Goal: Information Seeking & Learning: Understand process/instructions

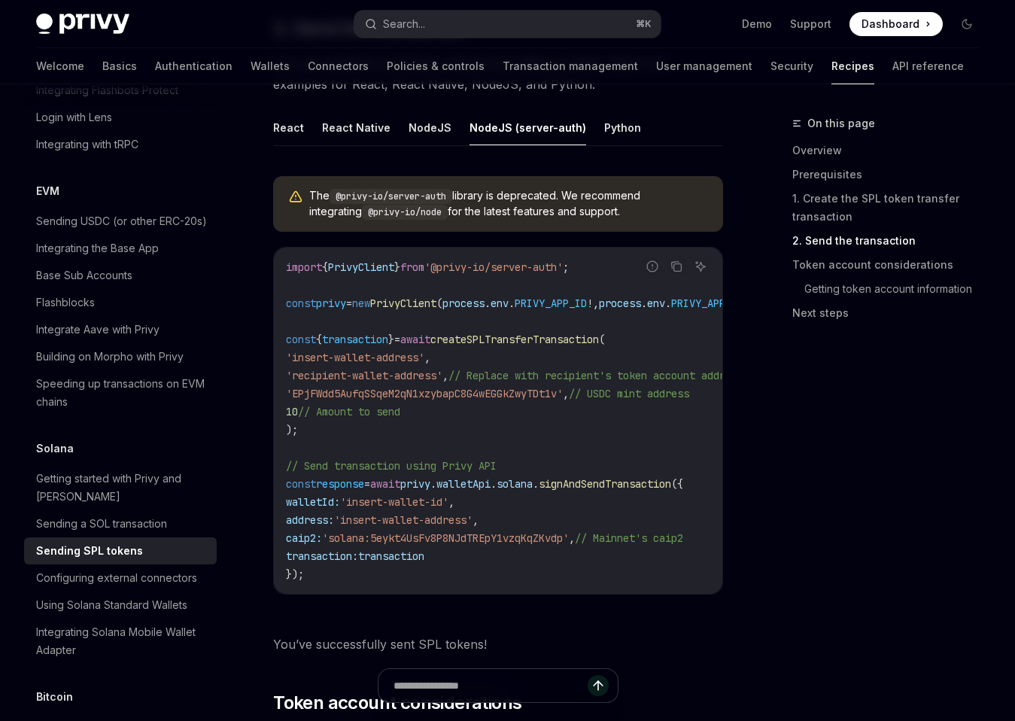
scroll to position [2059, 0]
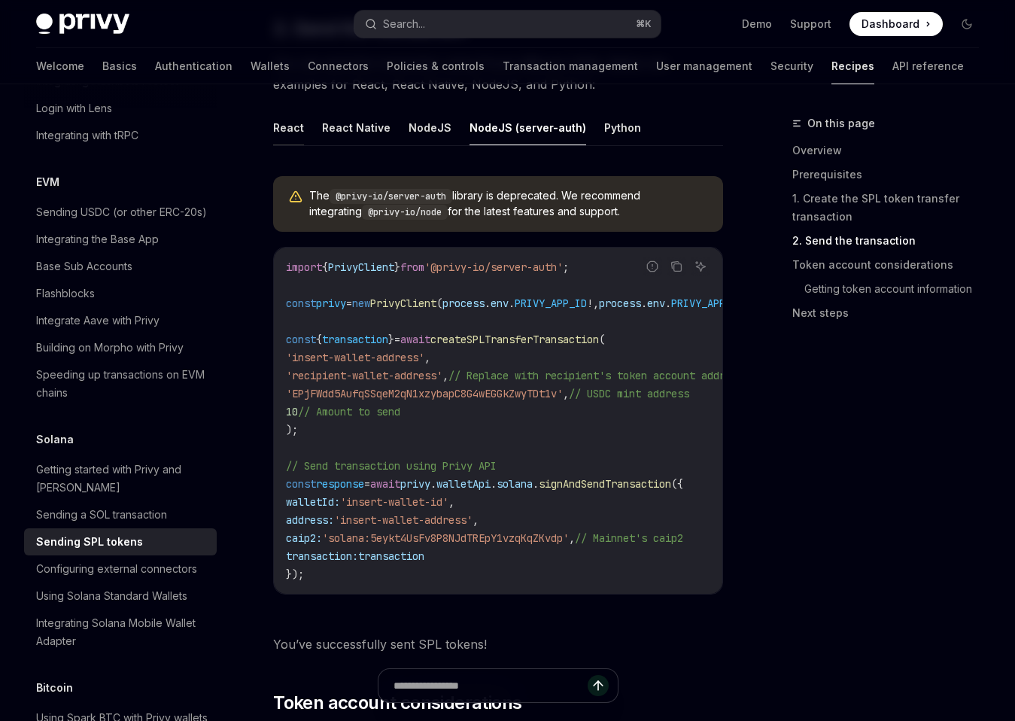
click at [296, 141] on button "React" at bounding box center [288, 127] width 31 height 35
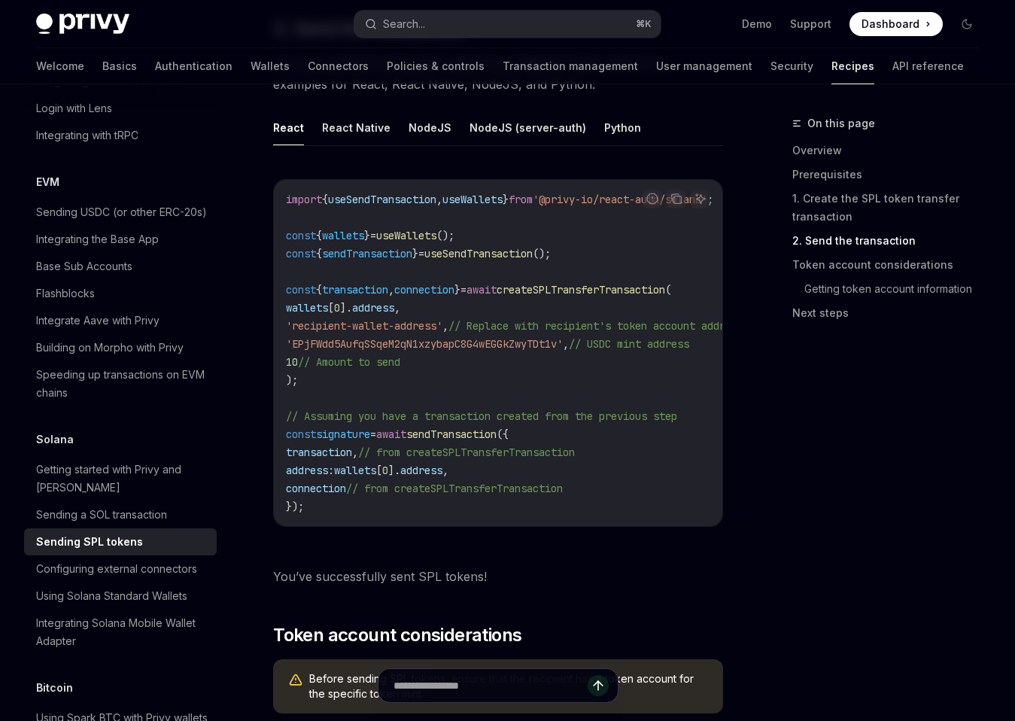
click at [331, 185] on div "Report incorrect code Copy Ask AI import { useSendTransaction , useWallets } fr…" at bounding box center [498, 353] width 450 height 348
click at [411, 140] on button "NodeJS" at bounding box center [430, 127] width 43 height 35
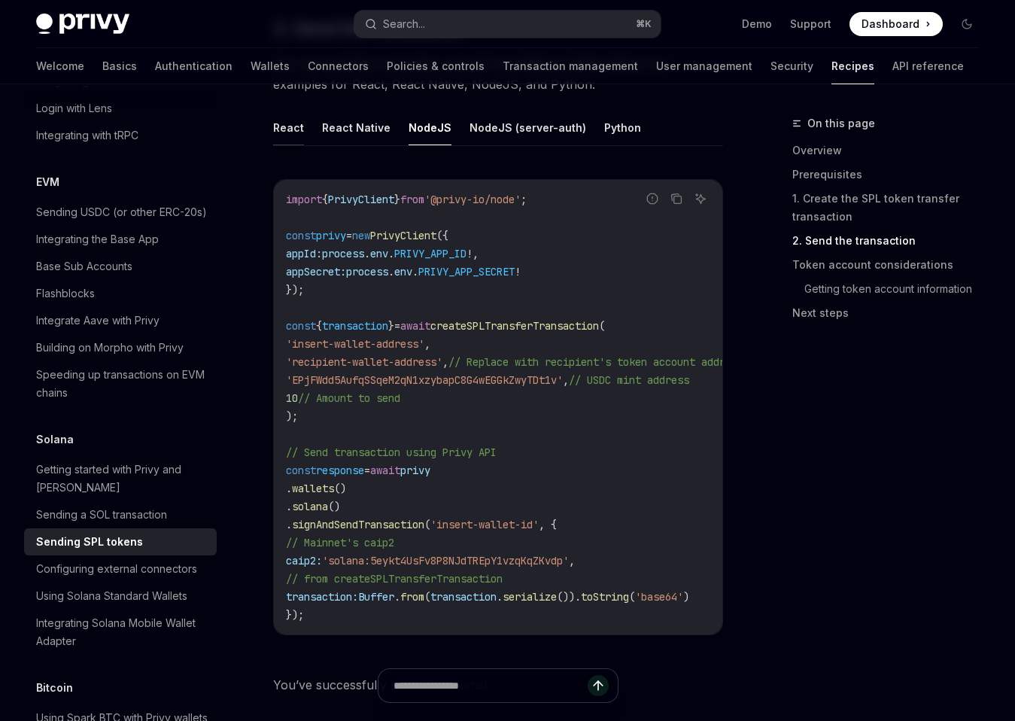
click at [280, 135] on button "React" at bounding box center [288, 127] width 31 height 35
type textarea "*"
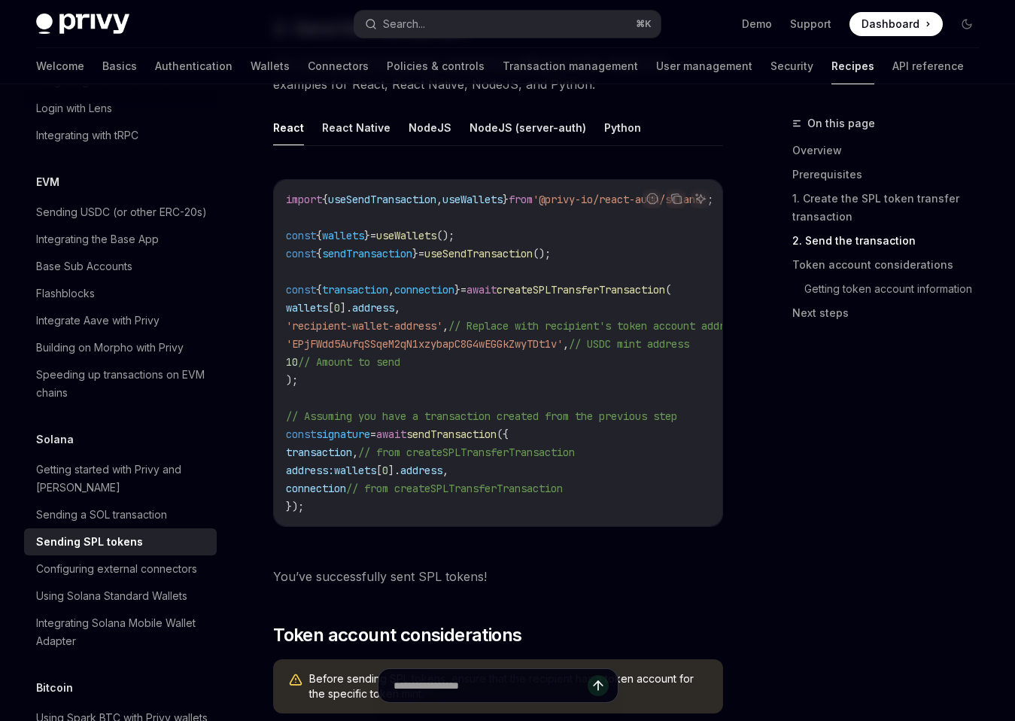
click at [345, 170] on div "Report incorrect code Copy Ask AI import { useSendTransaction , useWallets } fr…" at bounding box center [498, 357] width 450 height 387
click at [299, 297] on span "const" at bounding box center [301, 290] width 30 height 14
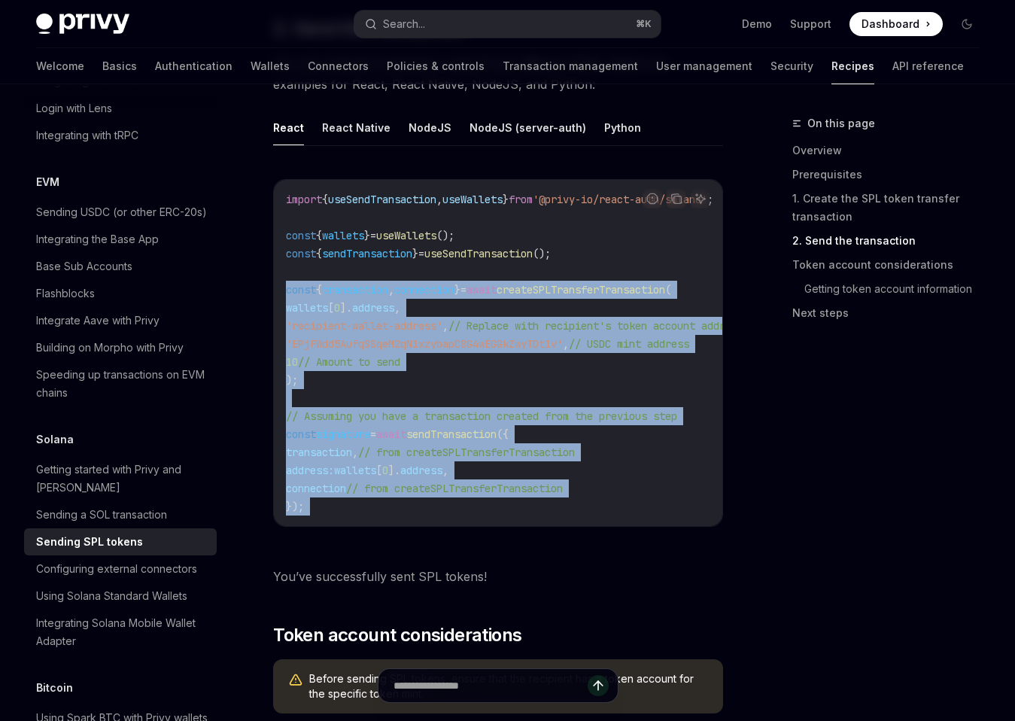
drag, startPoint x: 299, startPoint y: 300, endPoint x: 339, endPoint y: 510, distance: 214.6
click at [340, 511] on code "import { useSendTransaction , useWallets } from '@privy-io/react-auth/solana' ;…" at bounding box center [533, 352] width 494 height 325
copy div "const { transaction , connection } = await createSPLTransferTransaction ( walle…"
click at [339, 510] on code "import { useSendTransaction , useWallets } from '@privy-io/react-auth/solana' ;…" at bounding box center [533, 352] width 494 height 325
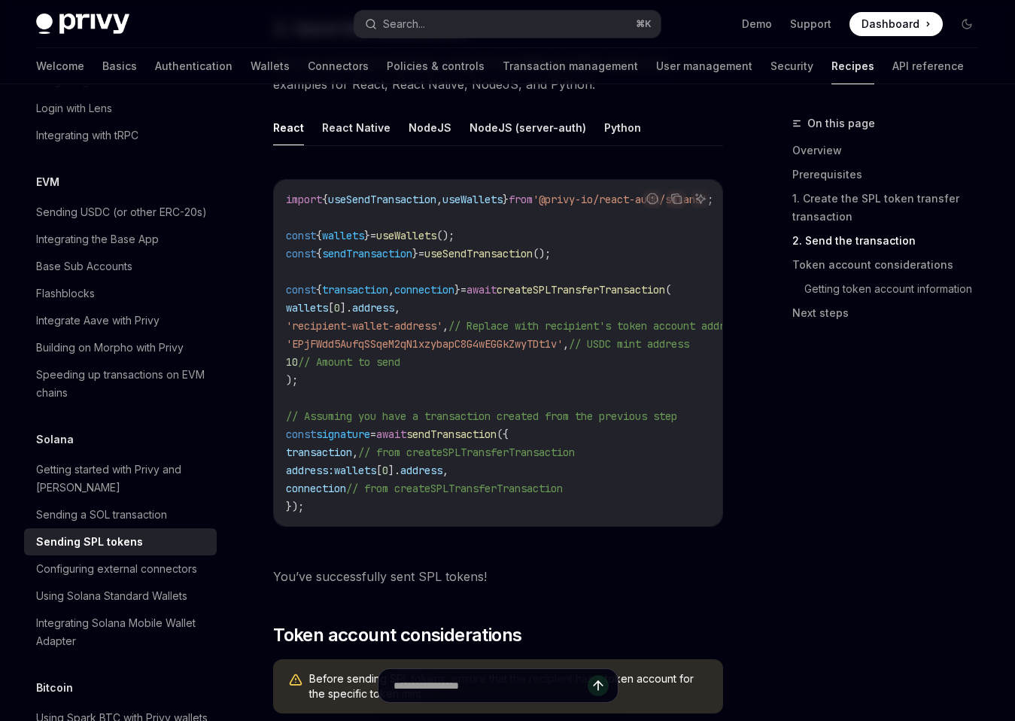
click at [545, 44] on div "Privy Docs home page Search... ⌘ K Demo Support Dashboard Dashboard Search..." at bounding box center [507, 24] width 943 height 48
click at [549, 17] on button "Search... ⌘ K" at bounding box center [507, 24] width 306 height 27
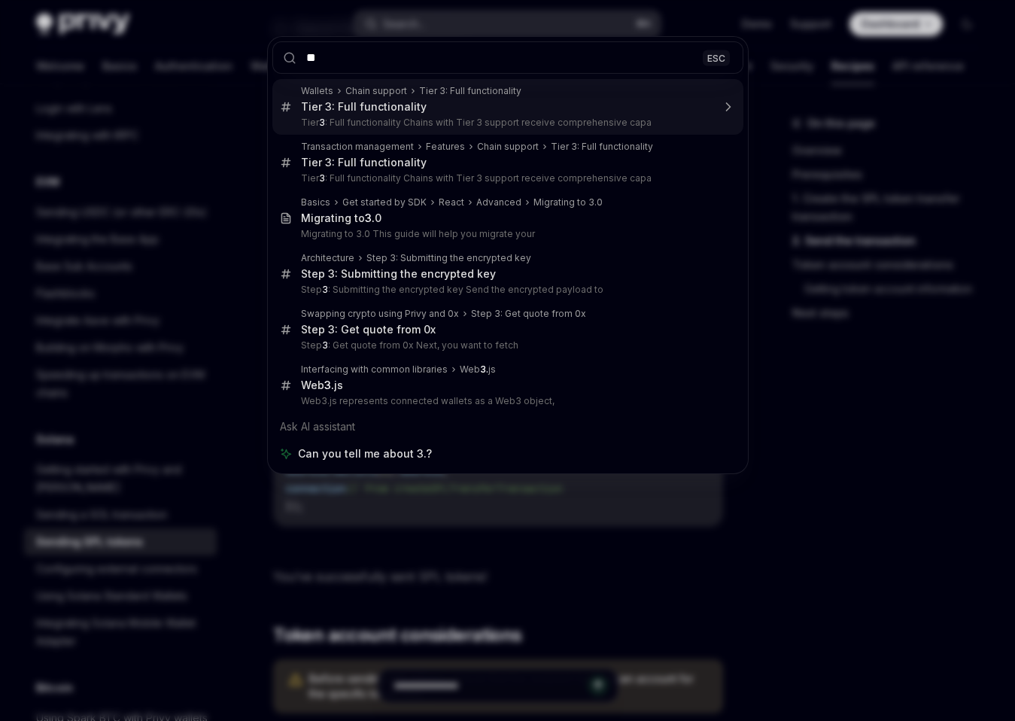
type input "***"
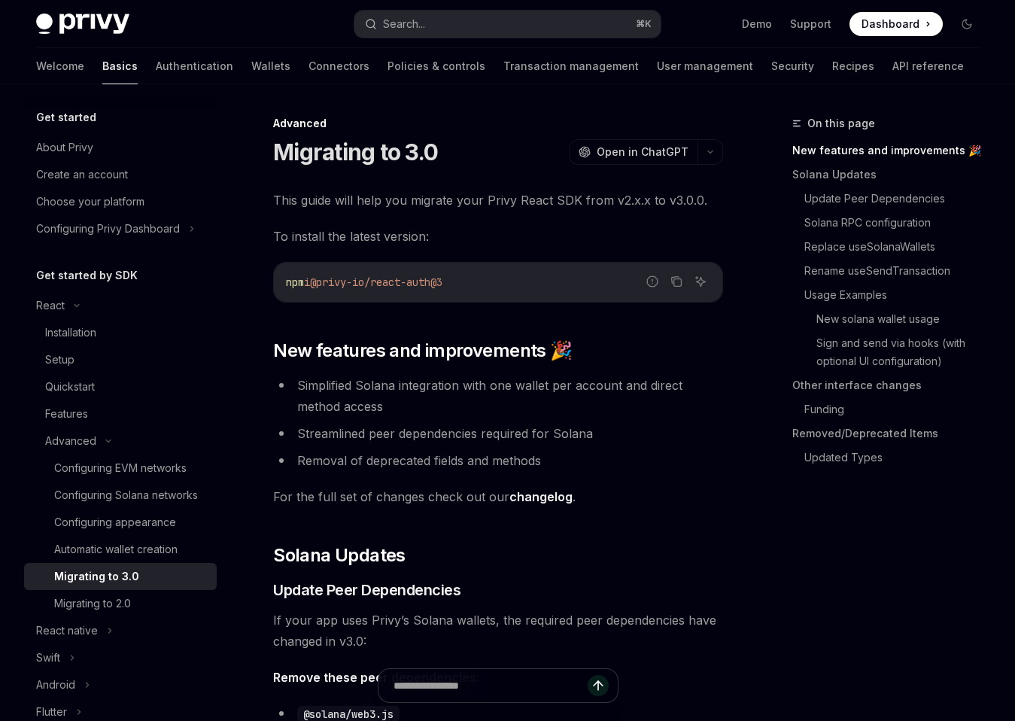
type textarea "*"
